Goal: Find specific page/section: Find specific page/section

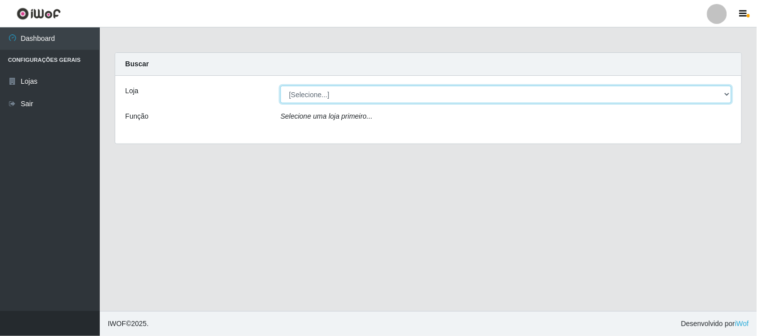
drag, startPoint x: 402, startPoint y: 96, endPoint x: 394, endPoint y: 101, distance: 9.4
click at [402, 96] on select "[Selecione...] Casatudo BR" at bounding box center [505, 94] width 451 height 17
select select "197"
click at [280, 86] on select "[Selecione...] Casatudo BR" at bounding box center [505, 94] width 451 height 17
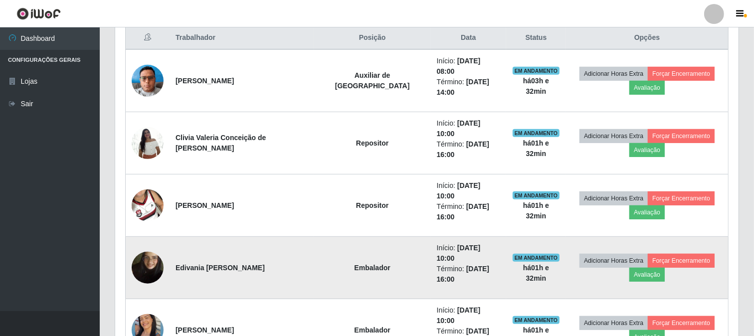
scroll to position [443, 0]
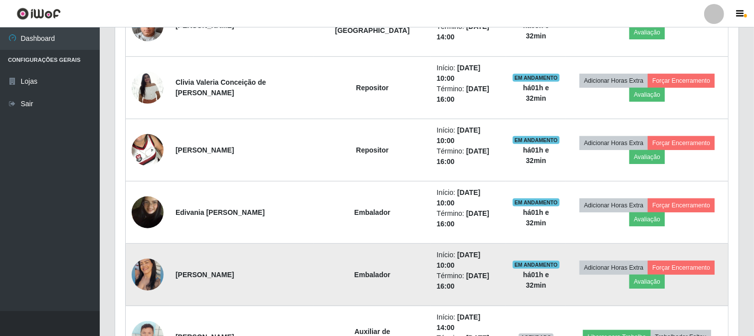
drag, startPoint x: 170, startPoint y: 197, endPoint x: 229, endPoint y: 206, distance: 60.5
click at [229, 244] on tr "[PERSON_NAME] Início: [DATE] 10:00 Término: [DATE] 16:00 EM ANDAMENTO há 01 h e…" at bounding box center [427, 275] width 603 height 62
click at [229, 244] on td "[PERSON_NAME]" at bounding box center [242, 275] width 145 height 62
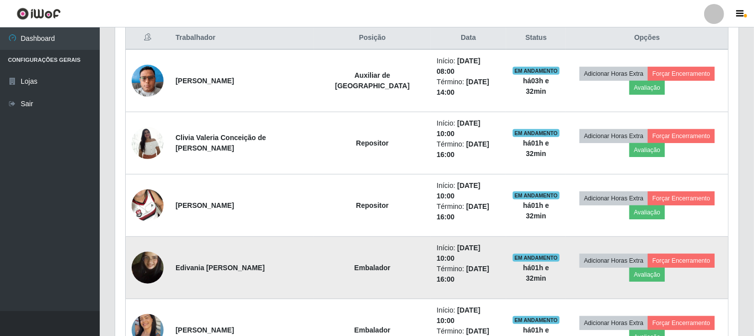
click at [226, 237] on td "Edivania [PERSON_NAME]" at bounding box center [242, 268] width 145 height 62
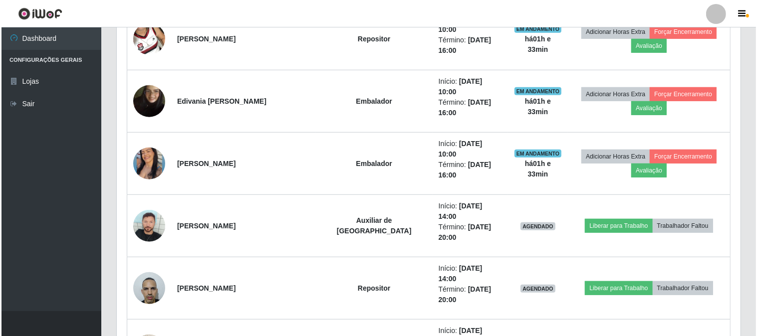
scroll to position [592, 0]
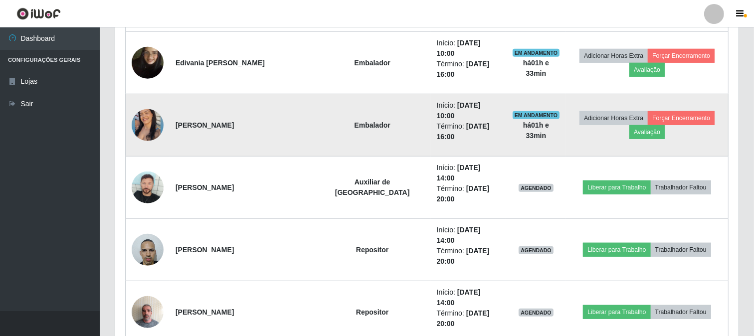
click at [146, 105] on img at bounding box center [148, 125] width 32 height 40
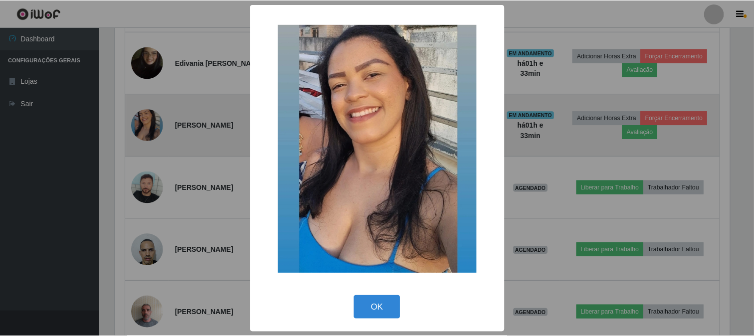
scroll to position [206, 617]
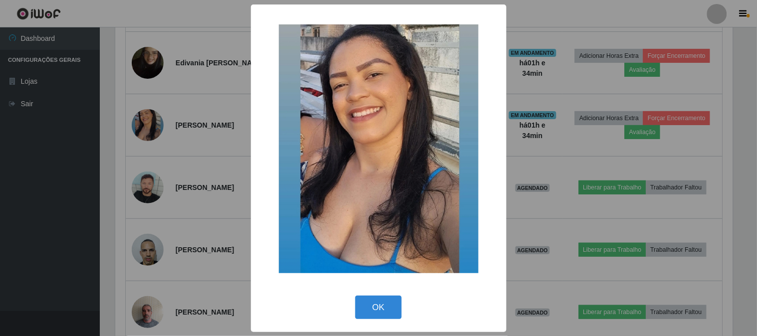
click at [402, 151] on img at bounding box center [378, 148] width 199 height 249
click at [580, 6] on div "× OK Cancel" at bounding box center [378, 168] width 757 height 336
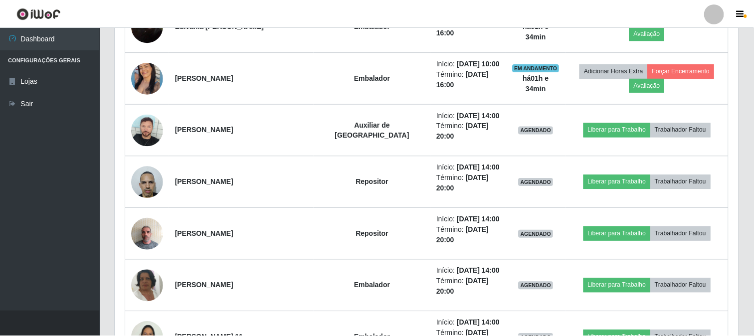
scroll to position [206, 623]
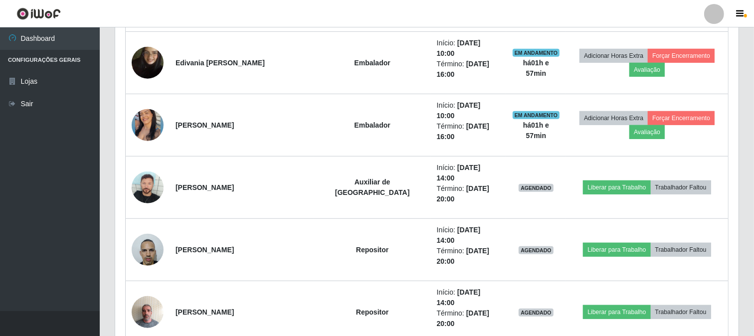
click at [721, 18] on div at bounding box center [714, 14] width 20 height 20
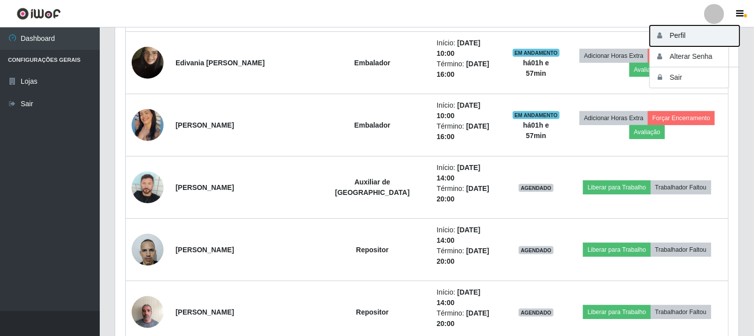
click at [707, 32] on button "Perfil" at bounding box center [695, 35] width 90 height 21
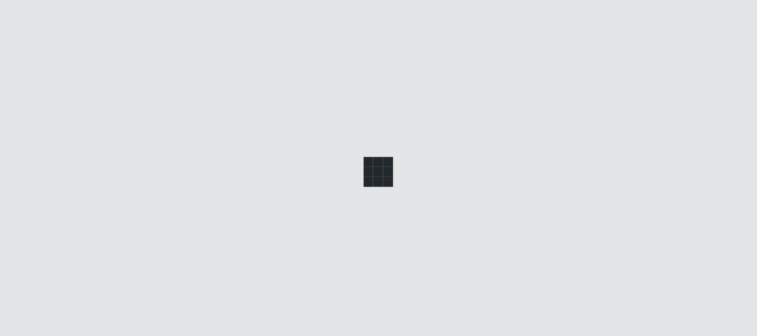
click at [702, 34] on div at bounding box center [378, 168] width 757 height 336
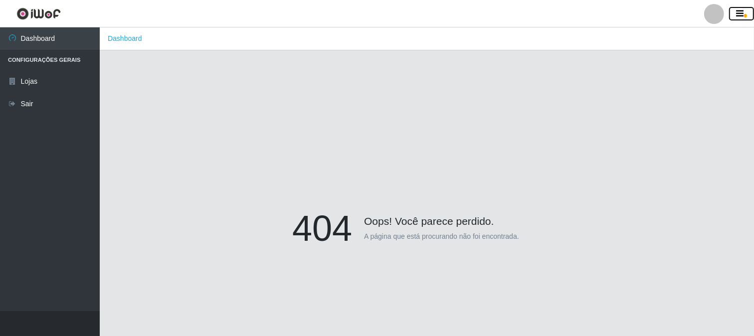
click at [742, 8] on button "button" at bounding box center [741, 14] width 25 height 14
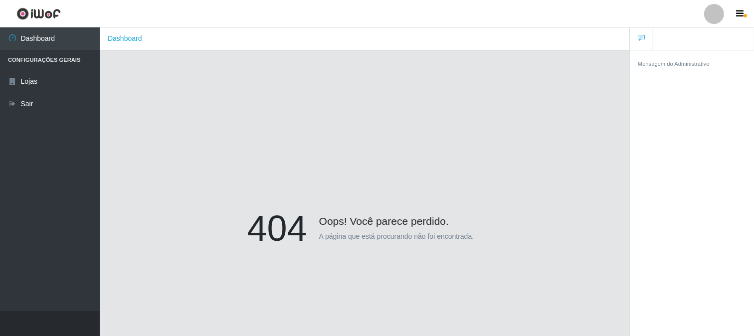
click at [710, 11] on div at bounding box center [714, 14] width 20 height 20
click at [193, 118] on div "404 Oops! Você parece perdido. A página que está procurando não foi encontrada." at bounding box center [365, 230] width 500 height 336
